Goal: Navigation & Orientation: Understand site structure

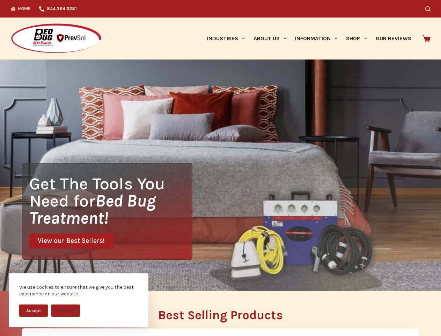
click at [221, 168] on div "Get The Tools You Need for Bed Bug Treatment! View our Best Sellers!" at bounding box center [220, 174] width 441 height 231
click at [34, 310] on button "Accept" at bounding box center [33, 310] width 29 height 12
click at [66, 310] on button "Decline" at bounding box center [65, 310] width 29 height 12
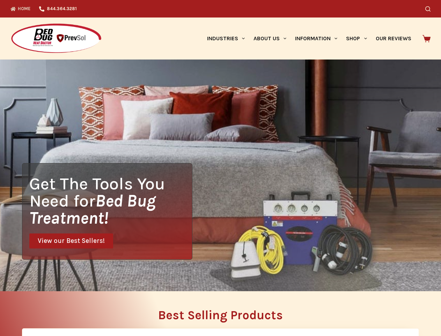
click at [431, 9] on icon "Search" at bounding box center [428, 8] width 5 height 5
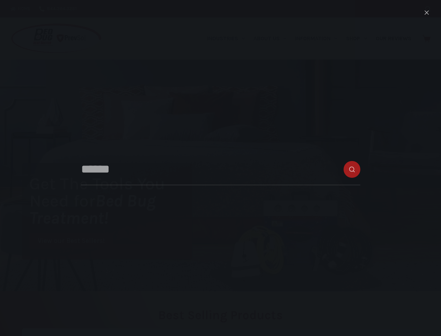
click at [229, 38] on link "Industries" at bounding box center [226, 38] width 46 height 42
click at [273, 38] on link "About Us" at bounding box center [270, 38] width 42 height 42
click at [319, 38] on link "Information" at bounding box center [316, 38] width 51 height 42
click at [360, 38] on link "Shop" at bounding box center [356, 38] width 29 height 42
